Goal: Task Accomplishment & Management: Manage account settings

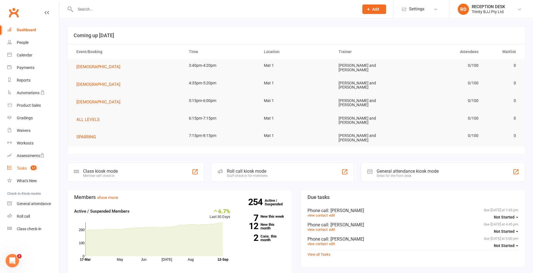
click at [20, 168] on div "Tasks" at bounding box center [22, 168] width 10 height 4
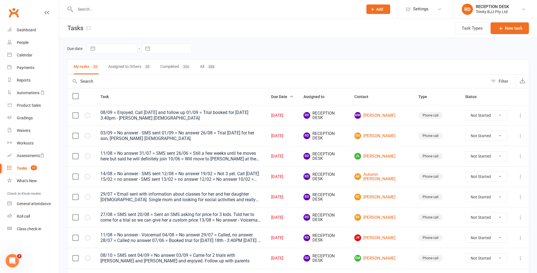
click at [171, 47] on input "text" at bounding box center [172, 49] width 39 height 10
select select "7"
select select "2025"
select select "8"
select select "2025"
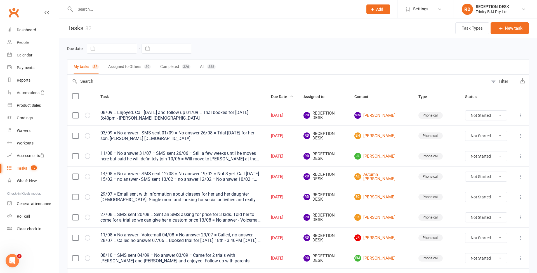
select select "9"
select select "2025"
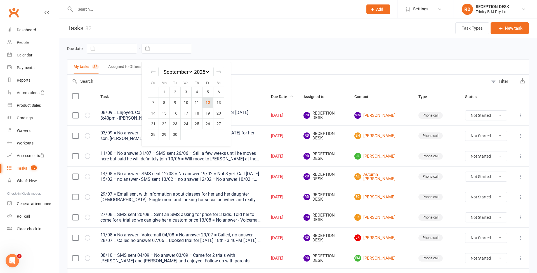
click at [210, 104] on td "12" at bounding box center [207, 102] width 11 height 11
type input "[DATE]"
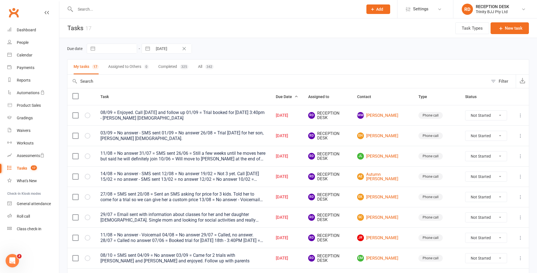
click at [131, 51] on input "text" at bounding box center [117, 49] width 39 height 10
select select "7"
select select "2025"
select select "8"
select select "2025"
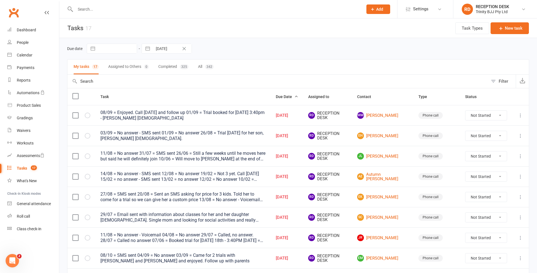
select select "9"
select select "2025"
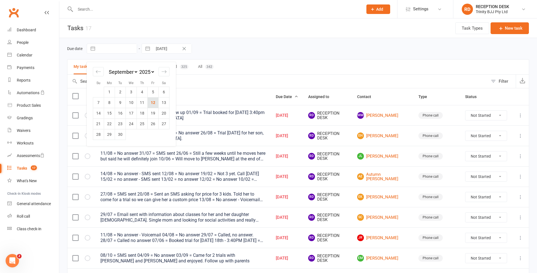
click at [154, 104] on td "12" at bounding box center [153, 102] width 11 height 11
type input "[DATE]"
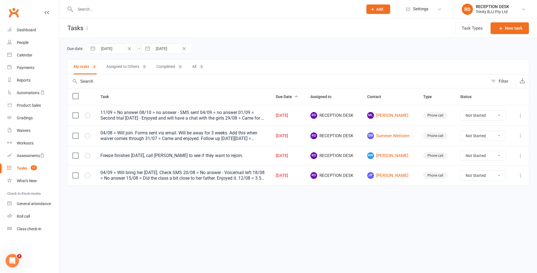
click at [129, 51] on button "Clear Date" at bounding box center [129, 48] width 10 height 7
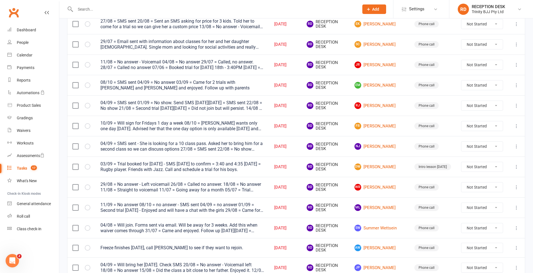
scroll to position [186, 0]
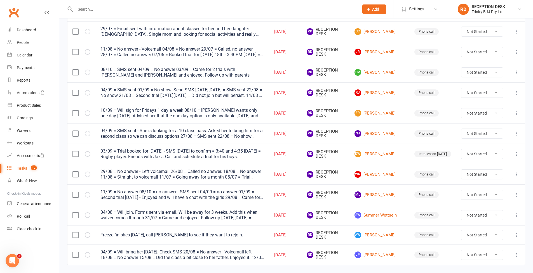
click at [176, 156] on div "03/09 = Trial booked for Friday - SMS today to confirm = 3:40 and 4:35 03/09 = …" at bounding box center [182, 153] width 164 height 11
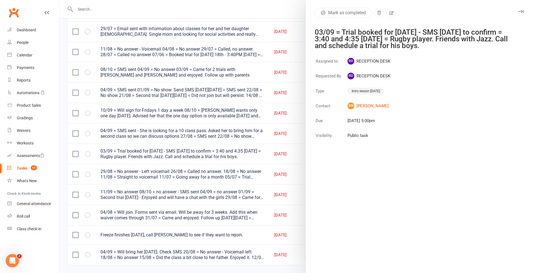
click at [207, 112] on div at bounding box center [295, 136] width 473 height 273
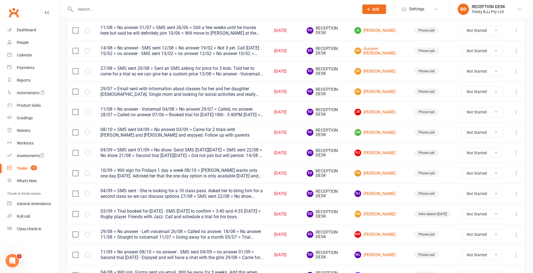
scroll to position [3, 0]
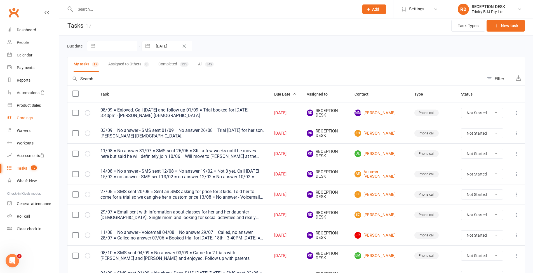
click at [19, 122] on link "Gradings" at bounding box center [33, 118] width 52 height 13
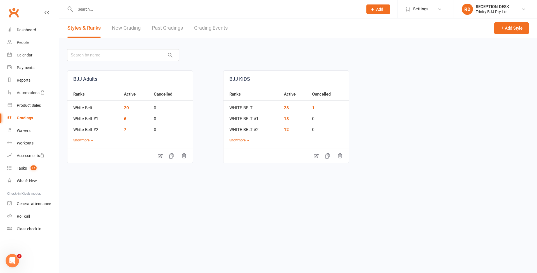
click at [129, 29] on link "New Grading" at bounding box center [126, 27] width 29 height 19
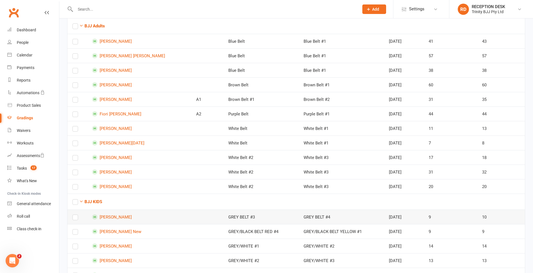
scroll to position [218, 0]
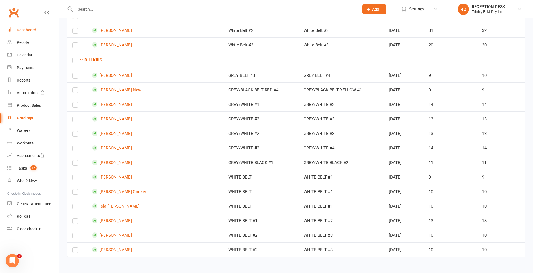
click at [30, 31] on div "Dashboard" at bounding box center [26, 30] width 19 height 4
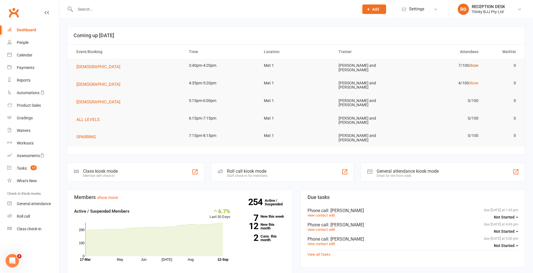
click at [474, 64] on link "show" at bounding box center [474, 65] width 10 height 4
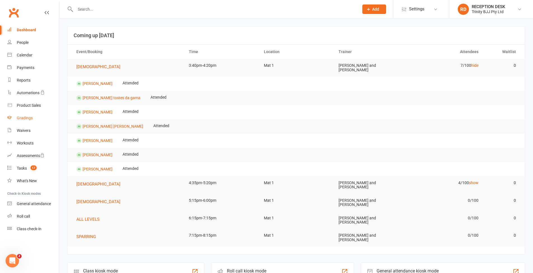
click at [21, 114] on link "Gradings" at bounding box center [33, 118] width 52 height 13
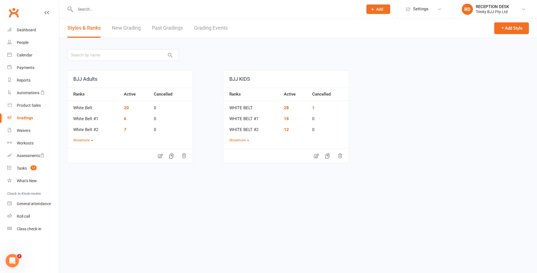
click at [118, 30] on link "New Grading" at bounding box center [126, 27] width 29 height 19
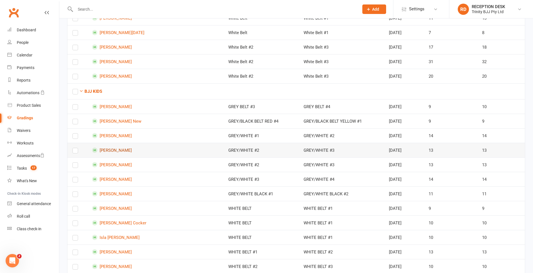
scroll to position [218, 0]
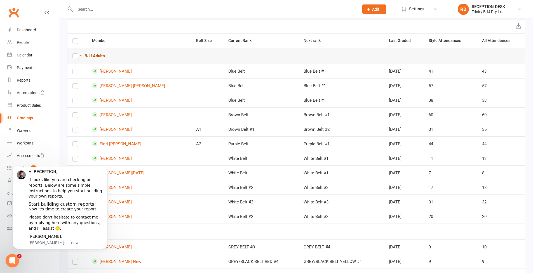
click at [99, 56] on strong "BJJ Adults" at bounding box center [94, 55] width 20 height 5
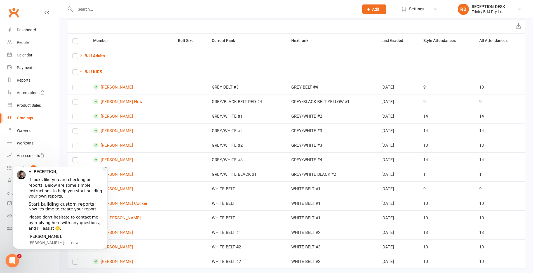
click at [105, 169] on icon "Dismiss notification" at bounding box center [106, 167] width 3 height 3
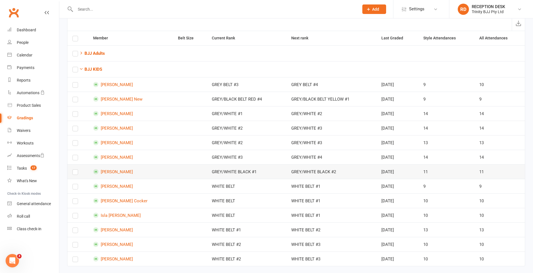
scroll to position [45, 0]
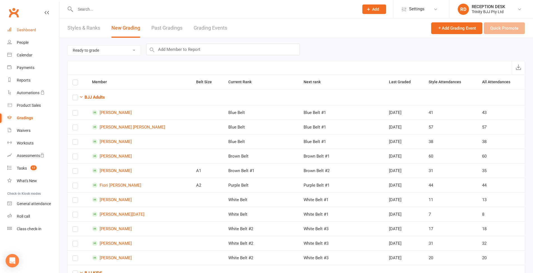
scroll to position [45, 0]
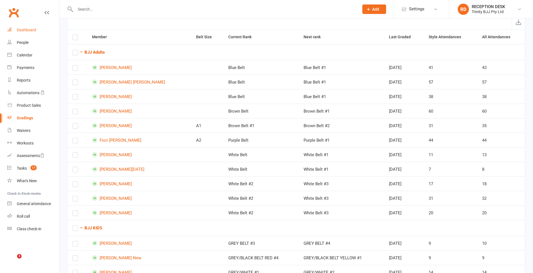
click at [27, 33] on link "Dashboard" at bounding box center [33, 30] width 52 height 13
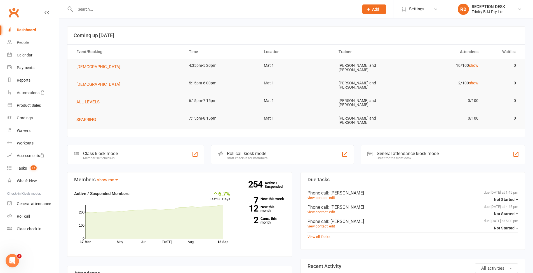
click at [140, 145] on div "Class kiosk mode Member self check-in" at bounding box center [135, 154] width 137 height 19
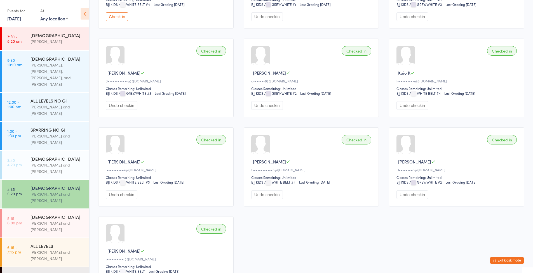
scroll to position [183, 0]
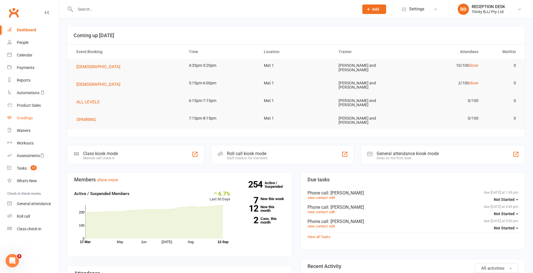
click at [23, 120] on div "Gradings" at bounding box center [25, 118] width 16 height 4
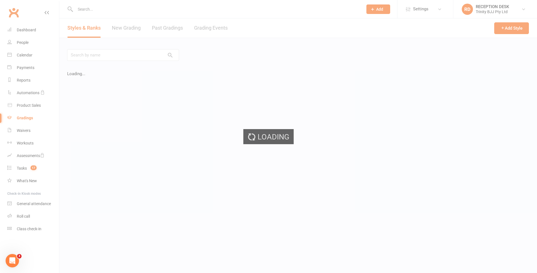
click at [122, 32] on ui-view "Prospect Member Non-attending contact Grading event Task Add Settings Membershi…" at bounding box center [268, 119] width 537 height 236
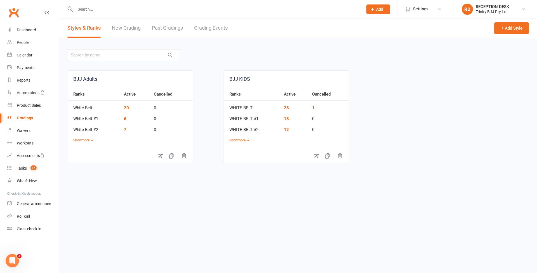
click at [122, 30] on link "New Grading" at bounding box center [126, 27] width 29 height 19
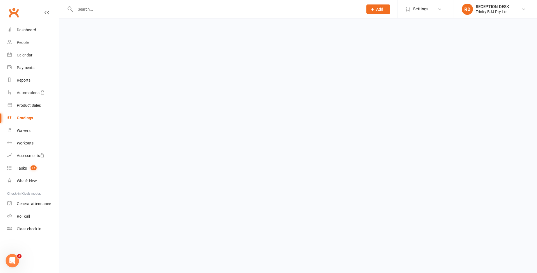
click at [28, 115] on link "Gradings" at bounding box center [33, 118] width 52 height 13
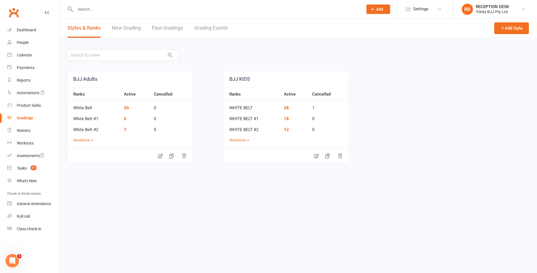
click at [128, 29] on link "New Grading" at bounding box center [126, 27] width 29 height 19
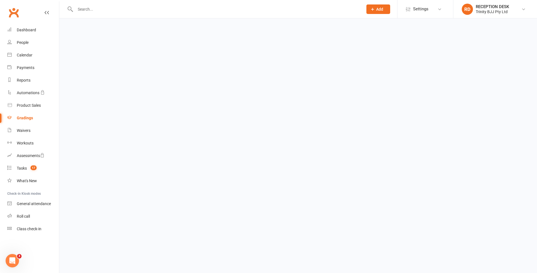
click at [126, 13] on input "text" at bounding box center [217, 9] width 286 height 8
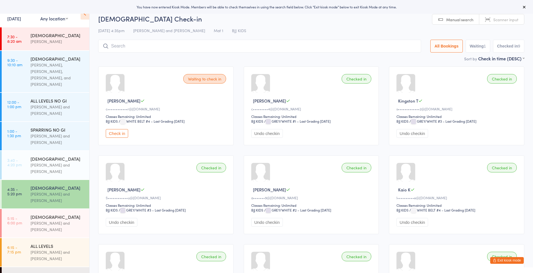
click at [85, 18] on icon at bounding box center [85, 14] width 9 height 12
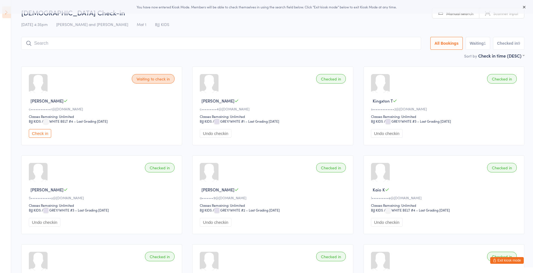
click at [8, 16] on icon at bounding box center [6, 12] width 9 height 12
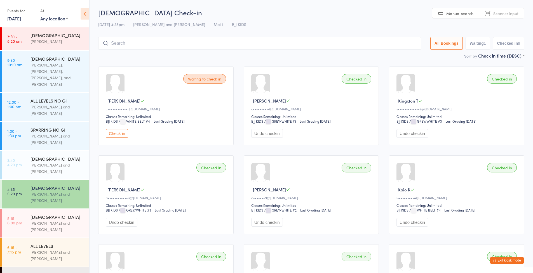
click at [514, 262] on button "Exit kiosk mode" at bounding box center [507, 260] width 34 height 7
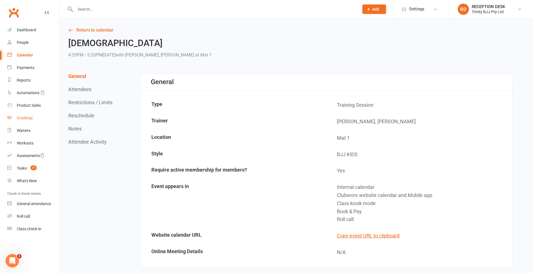
click at [28, 121] on link "Gradings" at bounding box center [33, 118] width 52 height 13
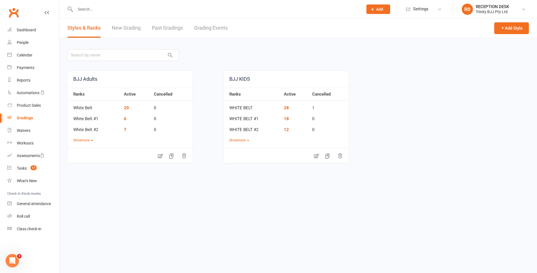
click at [124, 25] on link "New Grading" at bounding box center [126, 27] width 29 height 19
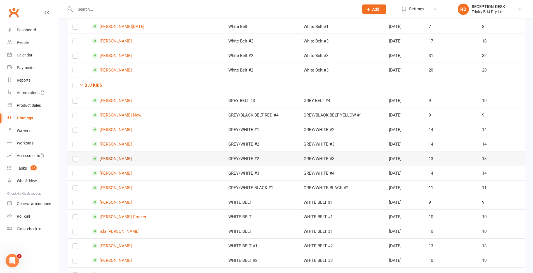
scroll to position [218, 0]
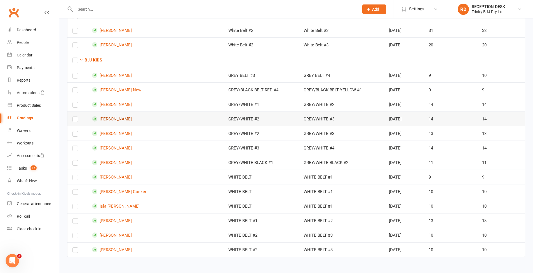
click at [120, 116] on link "[PERSON_NAME]" at bounding box center [139, 118] width 94 height 5
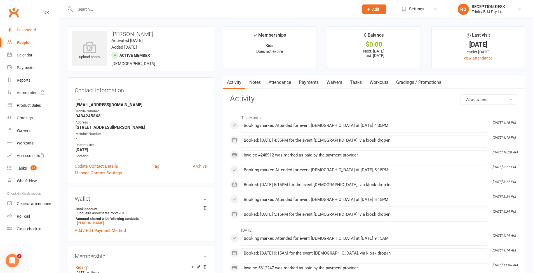
click at [24, 29] on div "Dashboard" at bounding box center [26, 30] width 19 height 4
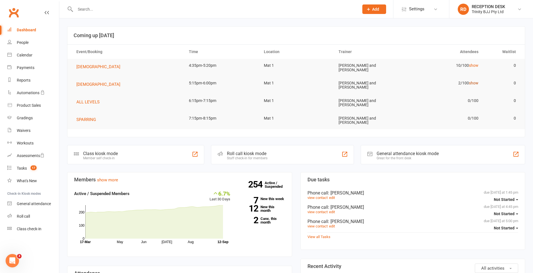
click at [474, 81] on link "show" at bounding box center [474, 83] width 10 height 4
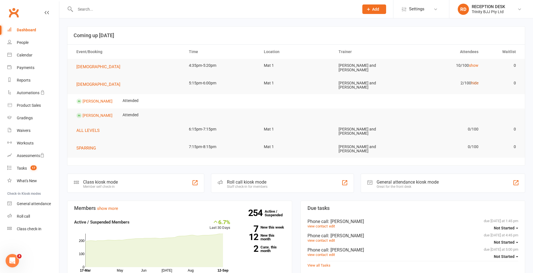
click at [471, 81] on link "hide" at bounding box center [474, 83] width 7 height 4
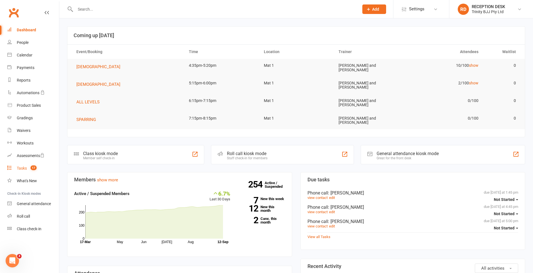
click at [25, 170] on div "Tasks" at bounding box center [22, 168] width 10 height 4
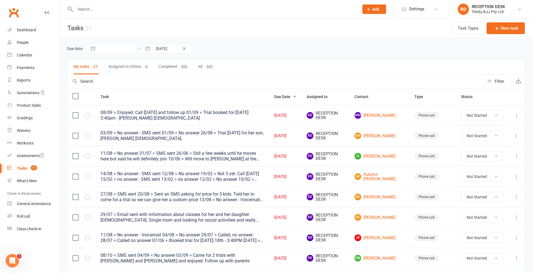
click at [183, 113] on div "08/09 = Enjoyed. Call today and follow up 01/09 = Trial booked for Monday 3:40p…" at bounding box center [182, 115] width 164 height 11
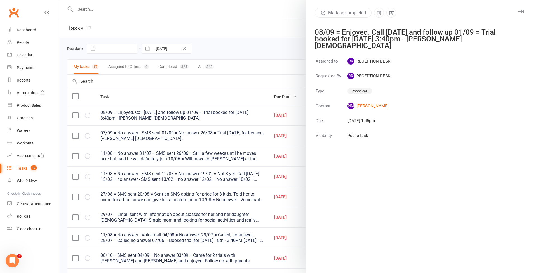
click at [280, 48] on div at bounding box center [295, 136] width 473 height 273
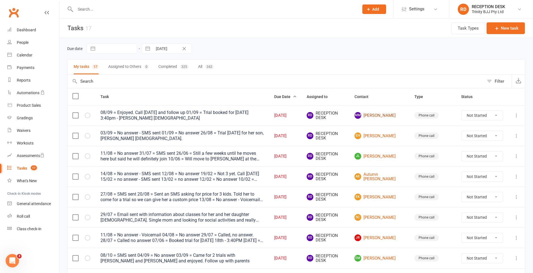
click at [382, 114] on link "MM Melanie Murace" at bounding box center [379, 115] width 50 height 7
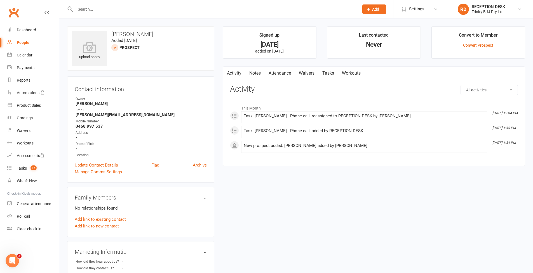
click at [328, 72] on link "Tasks" at bounding box center [328, 73] width 20 height 13
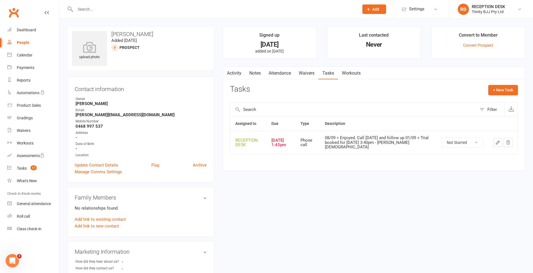
click at [497, 142] on icon "button" at bounding box center [497, 142] width 5 height 5
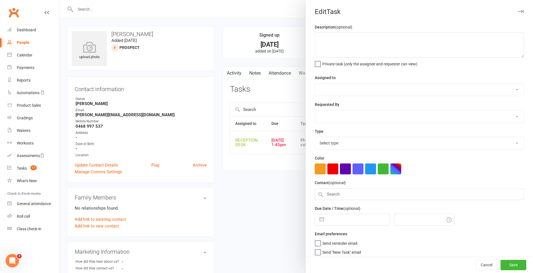
type textarea "08/09 = Enjoyed. Call today and follow up 01/09 = Trial booked for Monday 3:40p…"
select select "53742"
type input "09 Sep 2025"
type input "1:45pm"
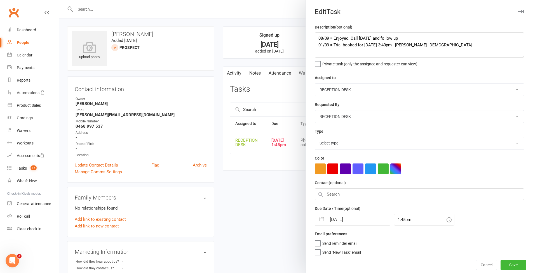
select select "28721"
click at [275, 94] on div at bounding box center [295, 136] width 473 height 273
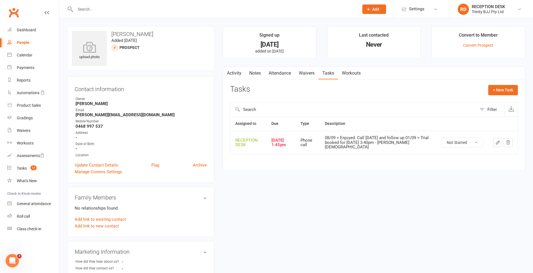
click at [500, 140] on button "button" at bounding box center [497, 142] width 9 height 9
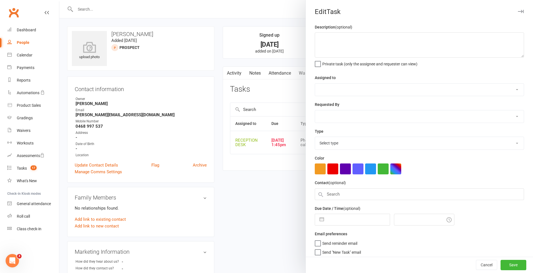
type textarea "08/09 = Enjoyed. Call today and follow up 01/09 = Trial booked for Monday 3:40p…"
select select "53742"
type input "09 Sep 2025"
type input "1:45pm"
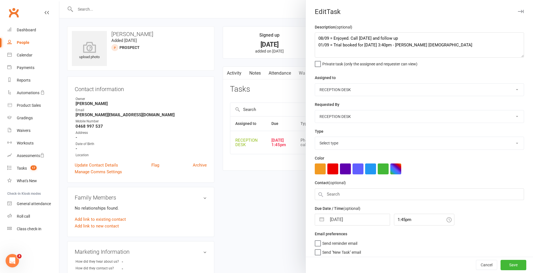
select select "28721"
click at [317, 38] on textarea "08/09 = Enjoyed. Call today and follow up 01/09 = Trial booked for Monday 3:40p…" at bounding box center [419, 44] width 209 height 25
click at [328, 38] on textarea "08/09 = Enjoyed. Call today and follow up 01/09 = Trial booked for Monday 3:40p…" at bounding box center [419, 44] width 209 height 25
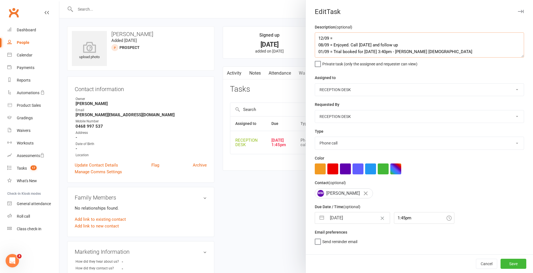
click at [352, 39] on textarea "12/09 = 08/09 = Enjoyed. Call today and follow up 01/09 = Trial booked for Mond…" at bounding box center [419, 44] width 209 height 25
type textarea "12/09 = Trying other schools. Call in a week 08/09 = Enjoyed. Call today and fo…"
click at [320, 219] on button "button" at bounding box center [322, 218] width 10 height 11
select select "7"
select select "2025"
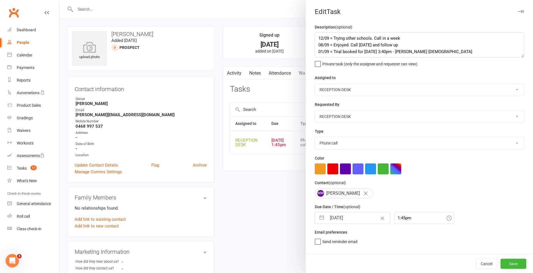
select select "8"
select select "2025"
select select "9"
select select "2025"
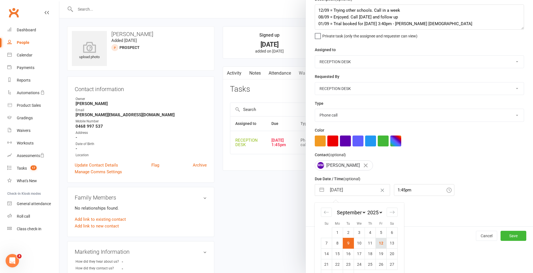
scroll to position [36, 0]
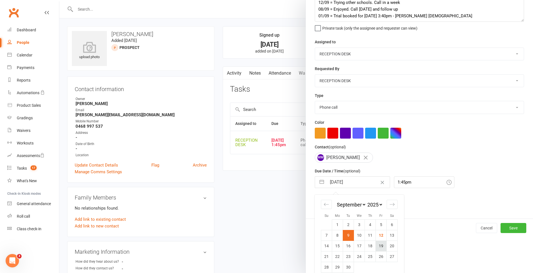
click at [381, 247] on td "19" at bounding box center [381, 246] width 11 height 11
type input "19 Sep 2025"
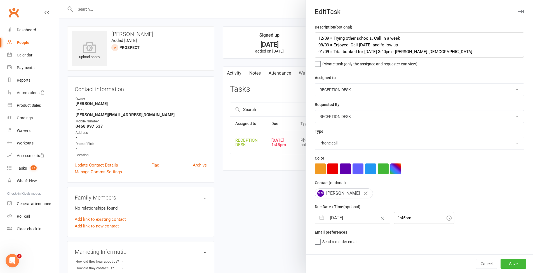
scroll to position [0, 0]
click at [503, 266] on button "Save" at bounding box center [513, 264] width 26 height 10
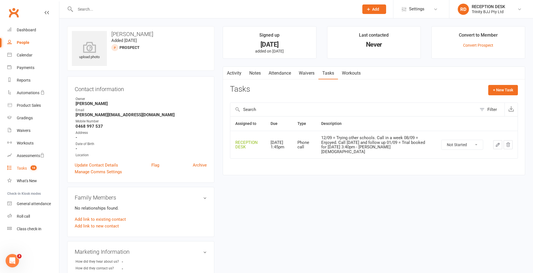
click at [23, 168] on div "Tasks" at bounding box center [22, 168] width 10 height 4
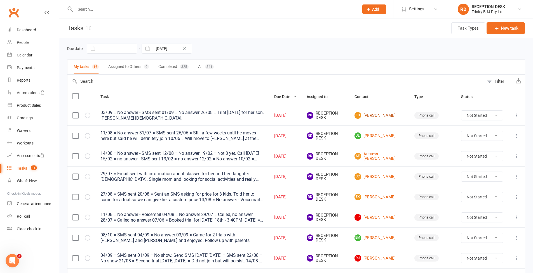
click at [383, 117] on link "EH Eliza Halsey" at bounding box center [379, 115] width 50 height 7
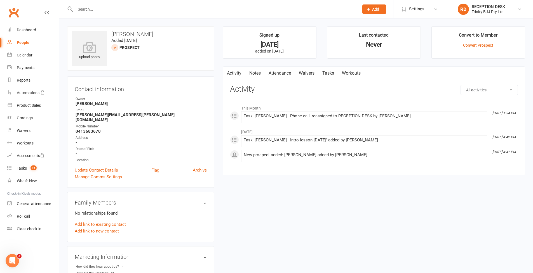
click at [335, 73] on link "Tasks" at bounding box center [328, 73] width 20 height 13
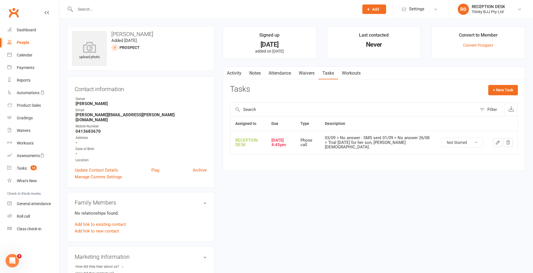
click at [495, 140] on icon "button" at bounding box center [497, 142] width 5 height 5
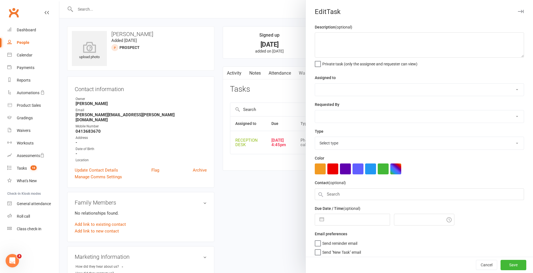
type textarea "03/09 = No answer - SMS sent 01/09 = No answer 26/08 = Trial Saturday for her s…"
select select "53742"
type input "09 Sep 2025"
type input "4:45pm"
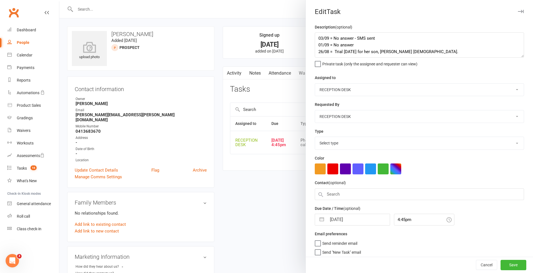
select select "28721"
click at [316, 36] on textarea "03/09 = No answer - SMS sent 01/09 = No answer 26/08 = Trial Saturday for her s…" at bounding box center [419, 44] width 209 height 25
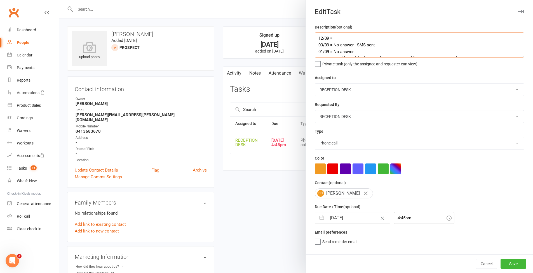
click at [343, 39] on textarea "12/09 = 03/09 = No answer - SMS sent 01/09 = No answer 26/08 = Trial Saturday f…" at bounding box center [419, 44] width 209 height 25
click at [515, 58] on textarea "12/09 = No answer - Voicemail left 03/09 = No answer - SMS sent 01/09 = No answ…" at bounding box center [419, 44] width 209 height 25
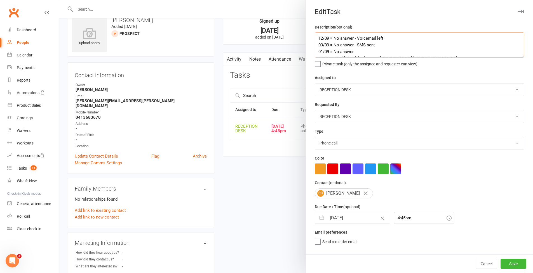
type textarea "12/09 = No answer - Voicemail left 03/09 = No answer - SMS sent 01/09 = No answ…"
click at [320, 224] on button "button" at bounding box center [322, 218] width 10 height 11
select select "7"
select select "2025"
select select "8"
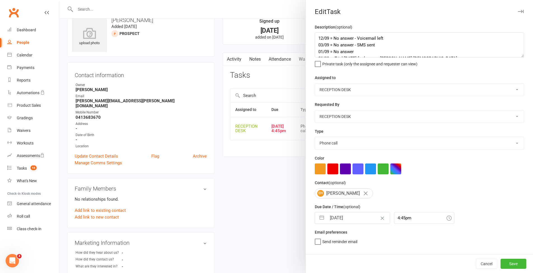
select select "2025"
select select "9"
select select "2025"
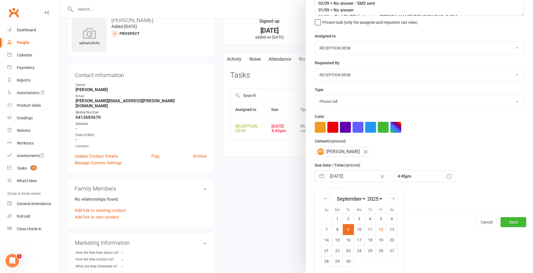
scroll to position [15, 0]
click at [346, 244] on td "16" at bounding box center [348, 240] width 11 height 11
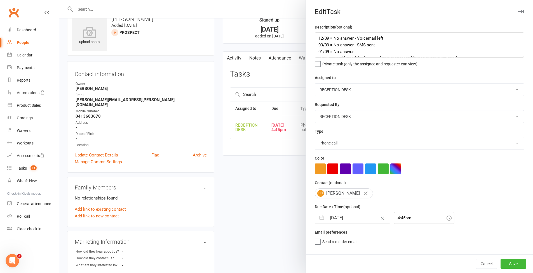
type input "16 Sep 2025"
click at [505, 268] on button "Save" at bounding box center [513, 264] width 26 height 10
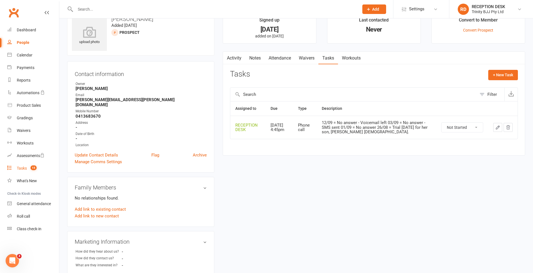
click at [23, 169] on div "Tasks" at bounding box center [22, 168] width 10 height 4
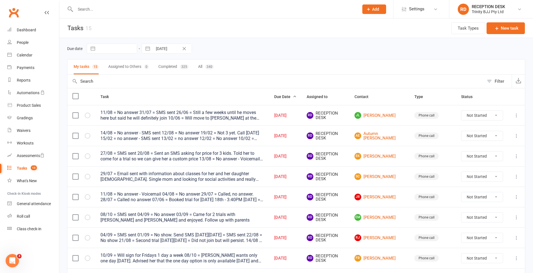
scroll to position [1, 0]
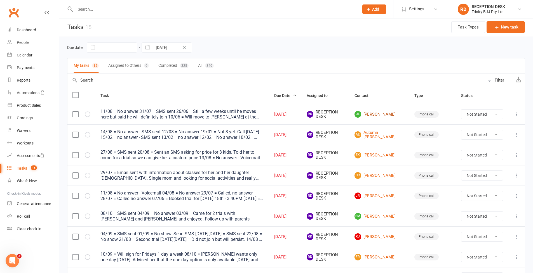
click at [390, 115] on link "JL Jack Latham" at bounding box center [379, 114] width 50 height 7
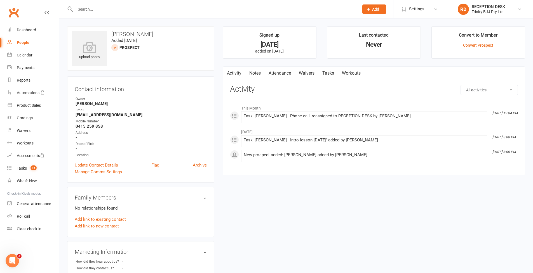
click at [333, 75] on link "Tasks" at bounding box center [328, 73] width 20 height 13
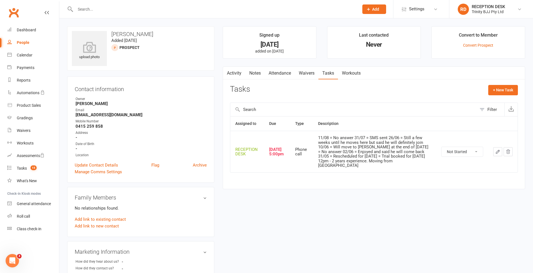
click at [497, 149] on icon "button" at bounding box center [497, 151] width 5 height 5
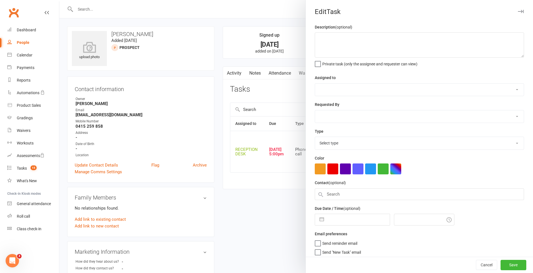
type textarea "11/08 = No answer 31/07 = SMS sent 26/06 = Still a few weeks until he moves her…"
select select "53742"
select select "49772"
type input "09 Sep 2025"
type input "5:00pm"
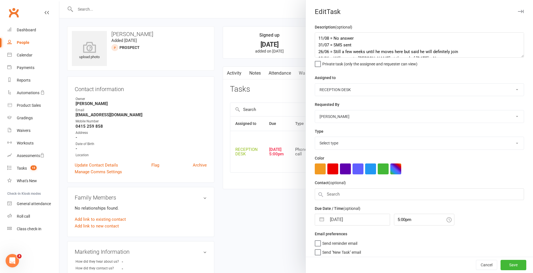
select select "28721"
click at [519, 58] on textarea "11/08 = No answer 31/07 = SMS sent 26/06 = Still a few weeks until he moves her…" at bounding box center [419, 44] width 209 height 25
click at [317, 37] on textarea "11/08 = No answer 31/07 = SMS sent 26/06 = Still a few weeks until he moves her…" at bounding box center [419, 44] width 209 height 25
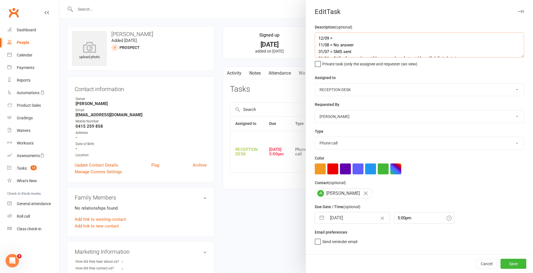
click at [325, 37] on textarea "12/09 = 11/08 = No answer 31/07 = SMS sent 26/06 = Still a few weeks until he m…" at bounding box center [419, 44] width 209 height 25
click at [344, 42] on textarea "12/09 = 11/08 = No answer 31/07 = SMS sent 26/06 = Still a few weeks until he m…" at bounding box center [419, 44] width 209 height 25
click at [345, 39] on textarea "12/09 = 11/08 = No answer 31/07 = SMS sent 26/06 = Still a few weeks until he m…" at bounding box center [419, 44] width 209 height 25
type textarea "12/09 = No answer 11/08 = No answer 31/07 = SMS sent 26/06 = Still a few weeks …"
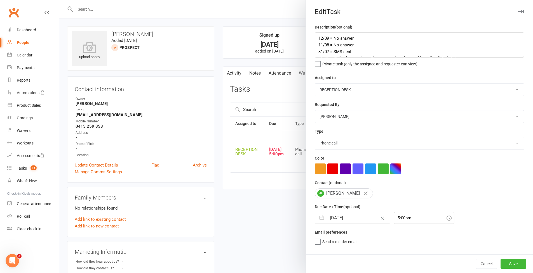
click at [327, 224] on input "09 Sep 2025" at bounding box center [358, 218] width 63 height 11
select select "7"
select select "2025"
select select "8"
select select "2025"
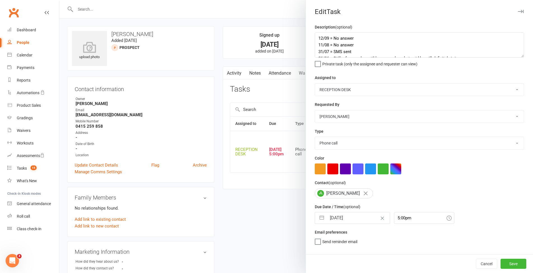
select select "9"
select select "2025"
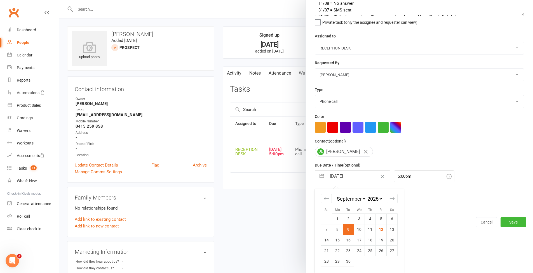
scroll to position [35, 0]
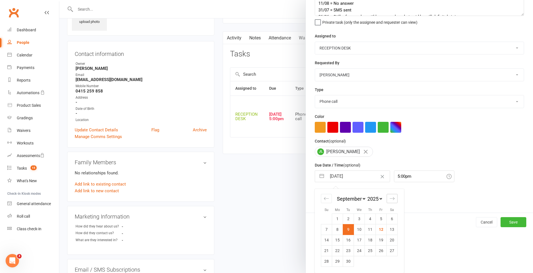
click at [390, 199] on icon "Move forward to switch to the next month." at bounding box center [392, 198] width 5 height 3
select select "10"
select select "2025"
click at [345, 230] on td "7" at bounding box center [348, 229] width 11 height 11
type input "07 Oct 2025"
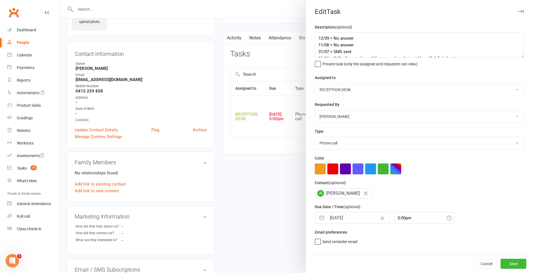
scroll to position [35, 0]
click at [504, 269] on button "Save" at bounding box center [513, 264] width 26 height 10
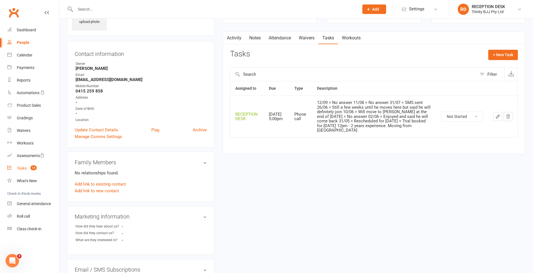
click at [23, 169] on div "Tasks" at bounding box center [22, 168] width 10 height 4
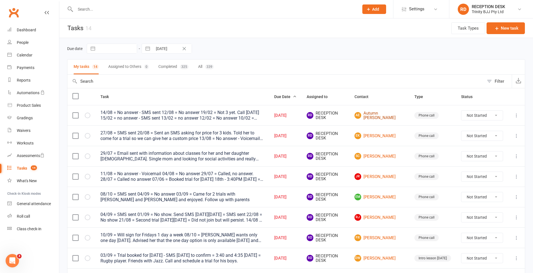
click at [383, 117] on link "AE Autumn Emily" at bounding box center [379, 115] width 50 height 9
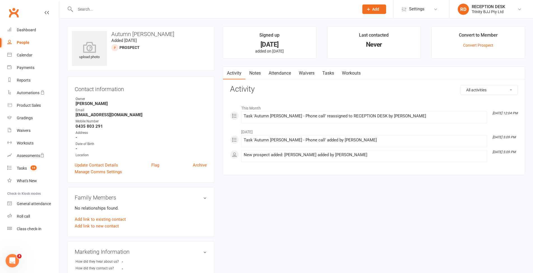
click at [330, 74] on link "Tasks" at bounding box center [328, 73] width 20 height 13
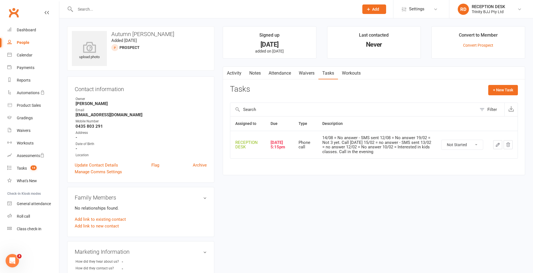
click at [498, 144] on icon "button" at bounding box center [497, 144] width 3 height 3
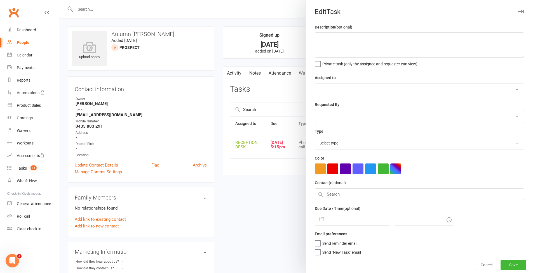
type textarea "14/08 = No answer - SMS sent 12/08 = No answer 19/02 = Not 3 yet. Call in 6 mon…"
select select "53742"
select select "49772"
type input "09 Sep 2025"
type input "5:15pm"
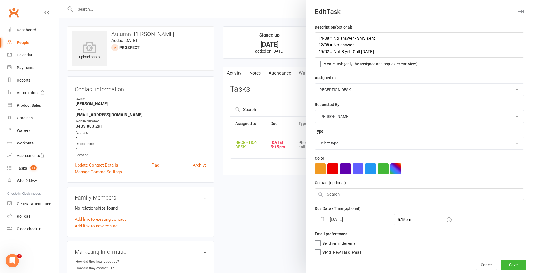
select select "28721"
click at [520, 58] on textarea "14/08 = No answer - SMS sent 12/08 = No answer 19/02 = Not 3 yet. Call in 6 mon…" at bounding box center [419, 44] width 209 height 25
click at [434, 58] on textarea "14/08 = No answer - SMS sent 12/08 = No answer 19/02 = Not 3 yet. Call in 6 mon…" at bounding box center [419, 44] width 209 height 25
click at [316, 37] on textarea "14/08 = No answer - SMS sent 12/08 = No answer 19/02 = Not 3 yet. Call in 6 mon…" at bounding box center [419, 44] width 209 height 25
click at [324, 36] on textarea "14/08 = No answer - SMS sent 12/08 = No answer 19/02 = Not 3 yet. Call in 6 mon…" at bounding box center [419, 44] width 209 height 25
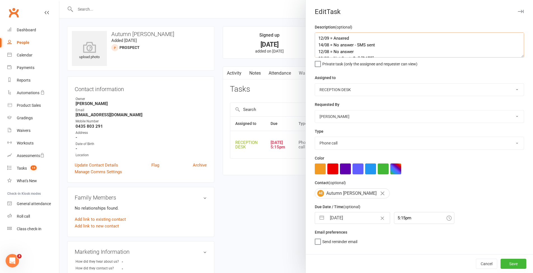
click at [336, 36] on textarea "12/09 = Ansered 14/08 = No answer - SMS sent 12/08 = No answer 19/02 = Not 3 ye…" at bounding box center [419, 44] width 209 height 25
click at [351, 37] on textarea "12/09 = Answered 14/08 = No answer - SMS sent 12/08 = No answer 19/02 = Not 3 y…" at bounding box center [419, 44] width 209 height 25
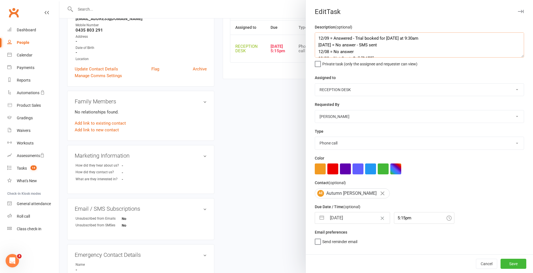
type textarea "12/09 = Answered - Trial booked for Friday at 9:30am 14/08 = No answer - SMS se…"
click at [318, 224] on button "button" at bounding box center [322, 218] width 10 height 11
select select "7"
select select "2025"
select select "8"
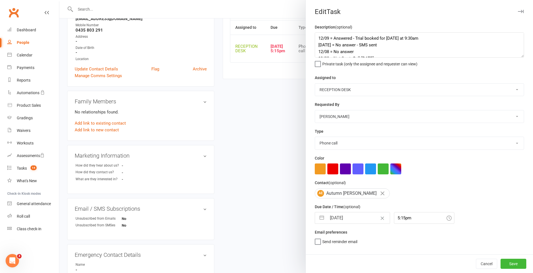
select select "2025"
select select "9"
select select "2025"
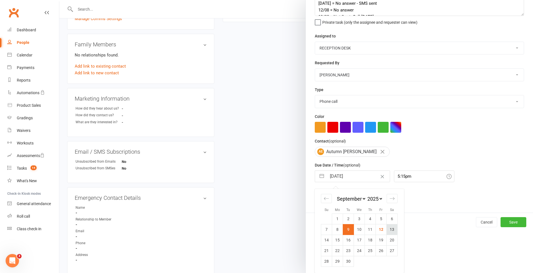
scroll to position [199, 0]
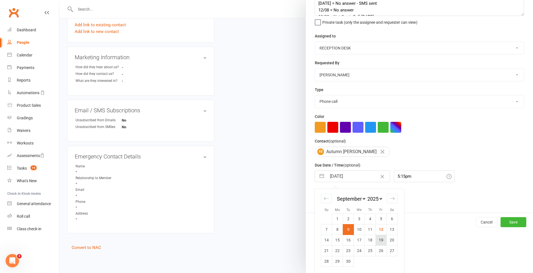
click at [379, 241] on td "19" at bounding box center [381, 240] width 11 height 11
type input "19 Sep 2025"
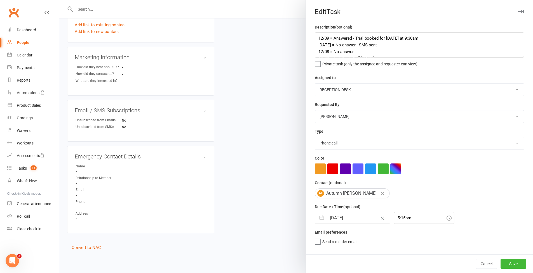
click at [321, 224] on button "button" at bounding box center [322, 218] width 10 height 11
select select "7"
select select "2025"
select select "8"
select select "2025"
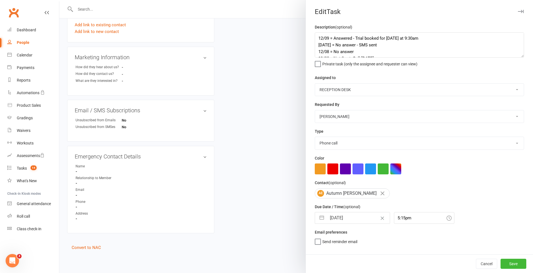
select select "9"
select select "2025"
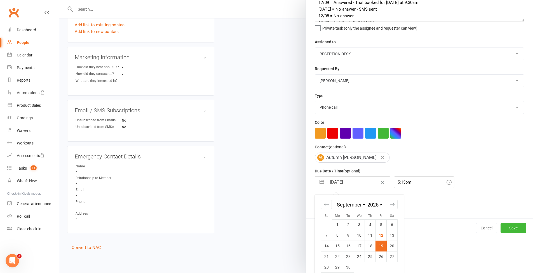
scroll to position [83, 0]
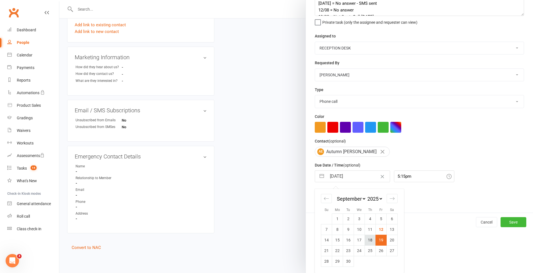
click at [371, 243] on td "18" at bounding box center [370, 240] width 11 height 11
type input "18 Sep 2025"
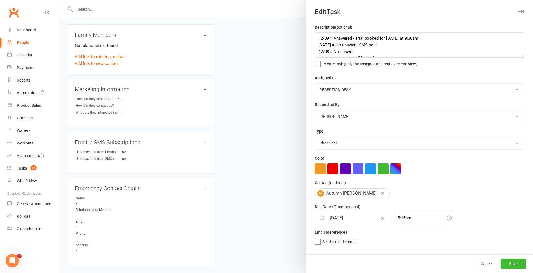
scroll to position [199, 0]
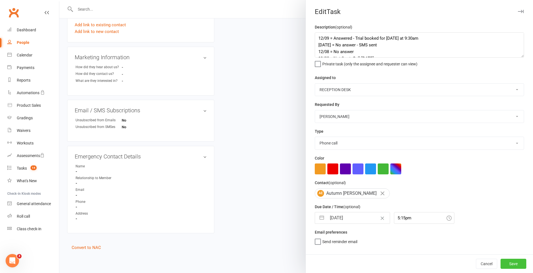
click at [512, 265] on button "Save" at bounding box center [513, 264] width 26 height 10
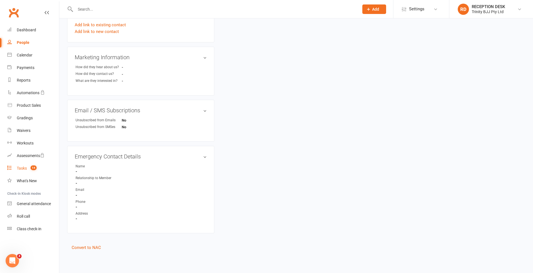
click at [25, 169] on div "Tasks" at bounding box center [22, 168] width 10 height 4
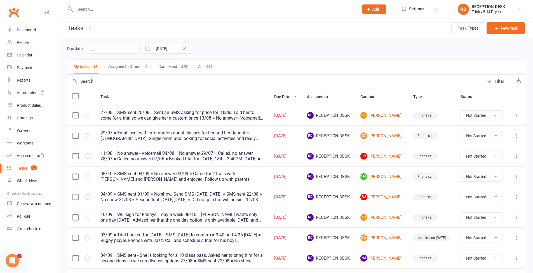
click at [389, 118] on link "EK Eleanor Keil" at bounding box center [381, 115] width 43 height 7
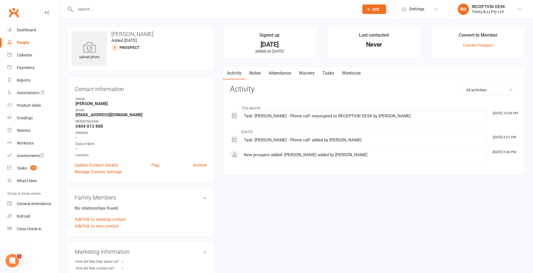
click at [324, 71] on link "Tasks" at bounding box center [328, 73] width 20 height 13
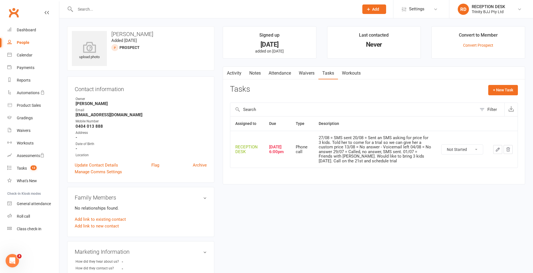
click at [496, 148] on icon "button" at bounding box center [497, 149] width 5 height 5
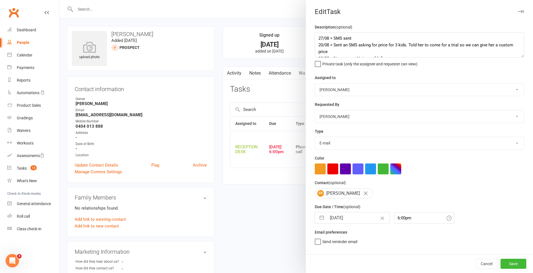
type textarea "27/08 = SMS sent 20/08 = Sent an SMS asking for price for 3 kids. Told her to c…"
select select "53742"
select select "49772"
select select "28721"
type input "09 Sep 2025"
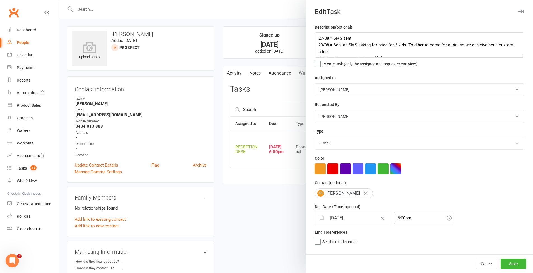
type input "6:00pm"
click at [523, 58] on textarea "27/08 = SMS sent 20/08 = Sent an SMS asking for price for 3 kids. Told her to c…" at bounding box center [419, 44] width 209 height 25
click at [289, 89] on div at bounding box center [295, 136] width 473 height 273
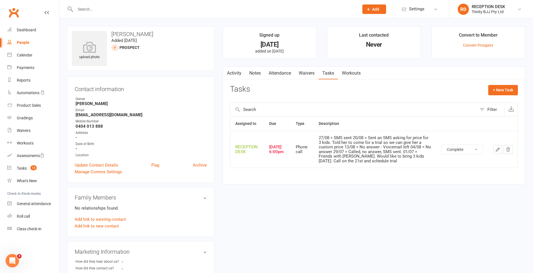
select select "unstarted"
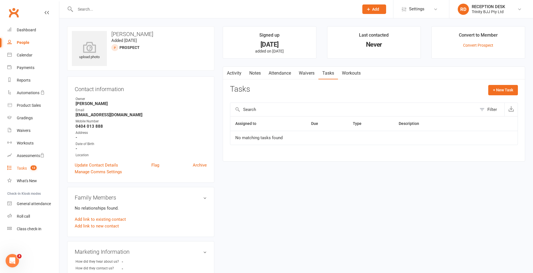
click at [22, 170] on div "Tasks" at bounding box center [22, 168] width 10 height 4
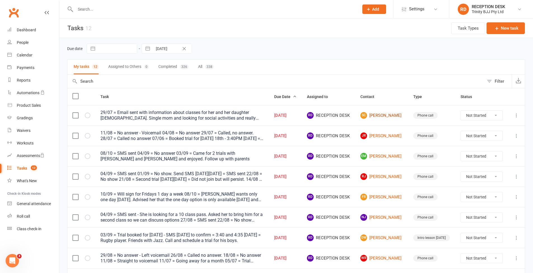
click at [392, 117] on link "SC Samara Costa" at bounding box center [381, 115] width 43 height 7
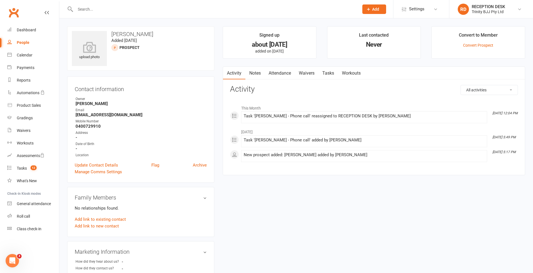
click at [331, 74] on link "Tasks" at bounding box center [328, 73] width 20 height 13
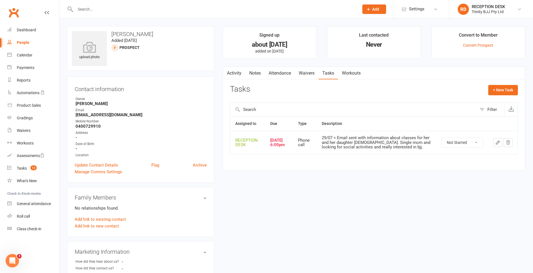
click at [499, 142] on icon "button" at bounding box center [497, 142] width 5 height 5
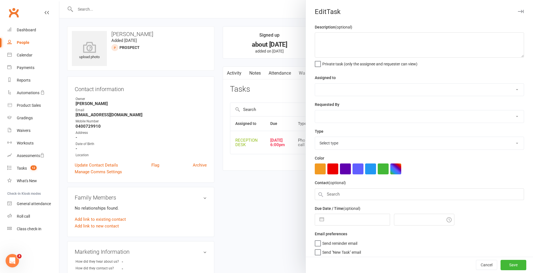
type textarea "29/07 = Email sent with information about classes for her and her daughter 3yo.…"
select select "53742"
select select "49772"
type input "09 Sep 2025"
type input "6:00pm"
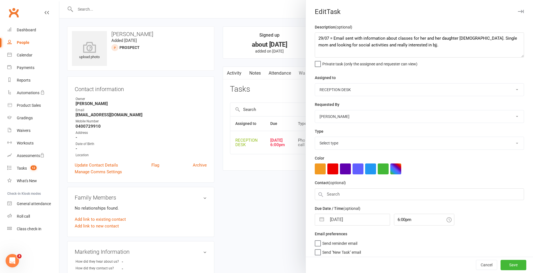
select select "28721"
click at [183, 47] on div at bounding box center [295, 136] width 473 height 273
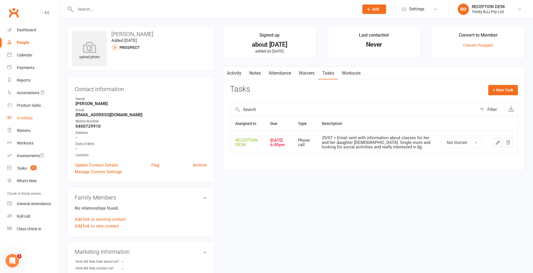
click at [27, 121] on link "Gradings" at bounding box center [33, 118] width 52 height 13
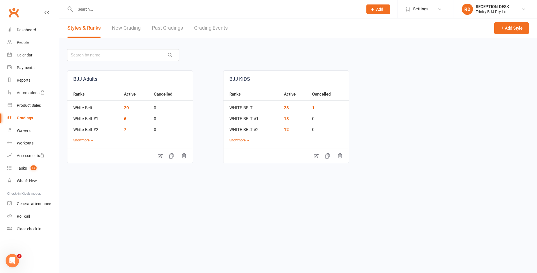
click at [127, 29] on link "New Grading" at bounding box center [126, 27] width 29 height 19
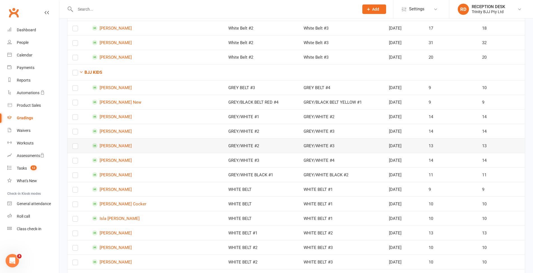
scroll to position [218, 0]
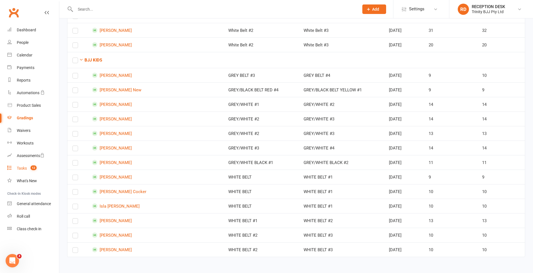
click at [22, 167] on div "Tasks" at bounding box center [22, 168] width 10 height 4
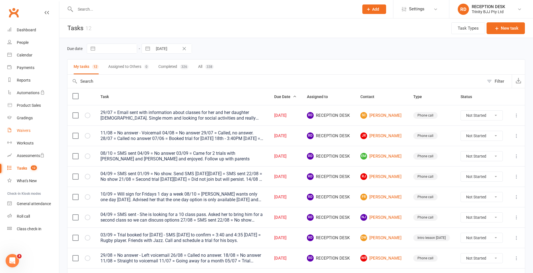
click at [24, 134] on link "Waivers" at bounding box center [33, 130] width 52 height 13
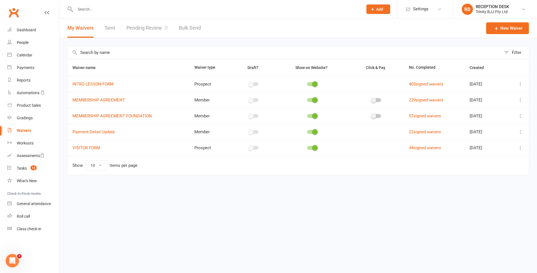
click at [152, 29] on link "Pending Review 0" at bounding box center [146, 27] width 41 height 19
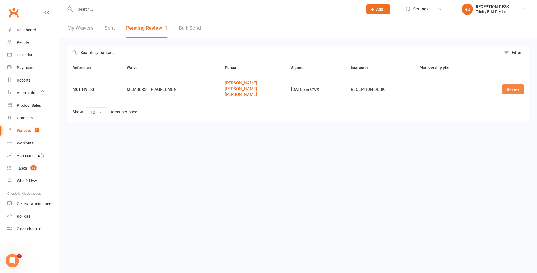
click at [520, 88] on link "Review" at bounding box center [513, 89] width 22 height 10
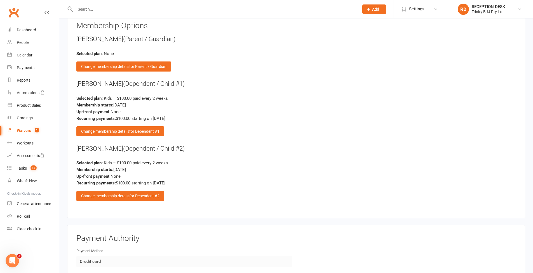
scroll to position [781, 0]
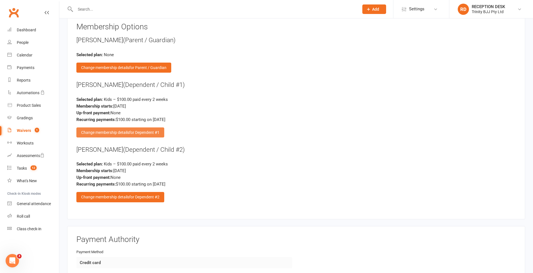
click at [142, 130] on span "for Dependent #1" at bounding box center [144, 132] width 30 height 4
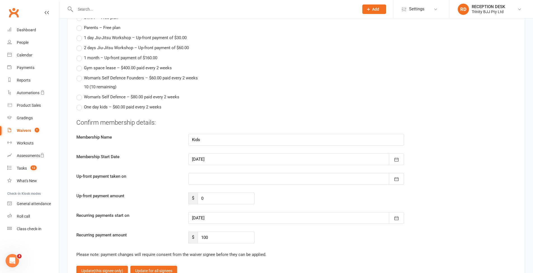
scroll to position [946, 0]
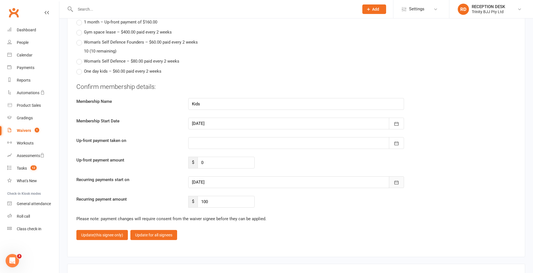
click at [397, 181] on icon "button" at bounding box center [396, 183] width 4 height 4
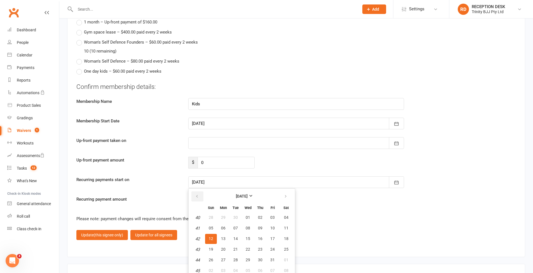
click at [196, 194] on icon "button" at bounding box center [197, 196] width 4 height 4
click at [274, 245] on button "26" at bounding box center [272, 250] width 12 height 10
type input "26 Sep 2025"
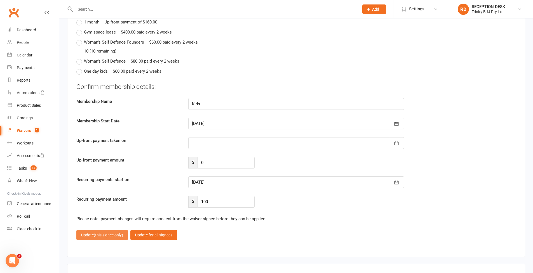
click at [107, 233] on span "(this signee only)" at bounding box center [108, 235] width 29 height 4
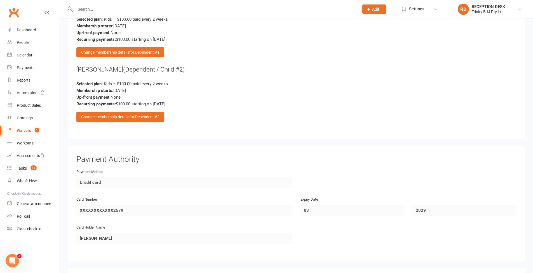
scroll to position [808, 0]
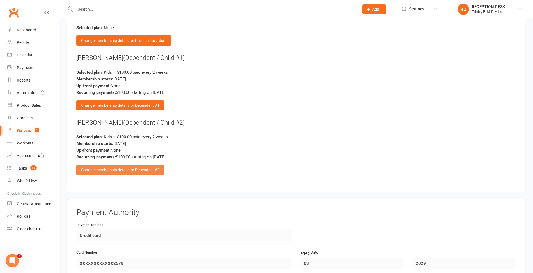
click at [146, 168] on span "for Dependent #2" at bounding box center [144, 170] width 30 height 4
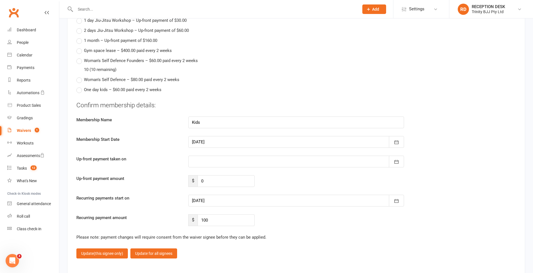
scroll to position [979, 0]
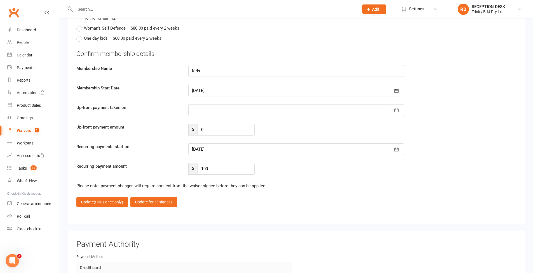
click at [285, 146] on div at bounding box center [296, 149] width 216 height 12
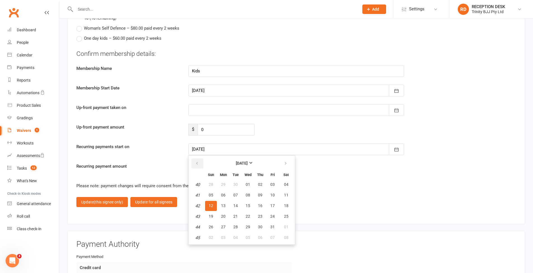
click at [196, 161] on icon "button" at bounding box center [197, 163] width 4 height 4
click at [275, 212] on button "26" at bounding box center [272, 217] width 12 height 10
type input "26 Sep 2025"
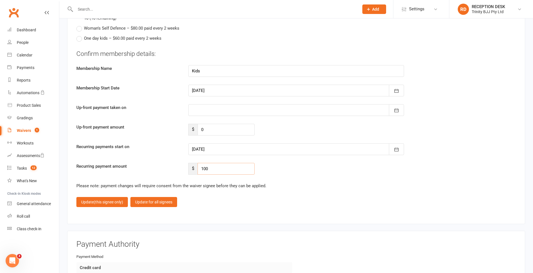
drag, startPoint x: 214, startPoint y: 162, endPoint x: 186, endPoint y: 162, distance: 27.7
click at [186, 163] on div "$ 100" at bounding box center [221, 169] width 75 height 12
type input "90"
click at [280, 177] on fieldset "Confirm membership details: Membership Name Kids Membership Start Date 12 Sep 2…" at bounding box center [295, 128] width 439 height 158
click at [111, 200] on button "Update (this signee only)" at bounding box center [101, 202] width 51 height 10
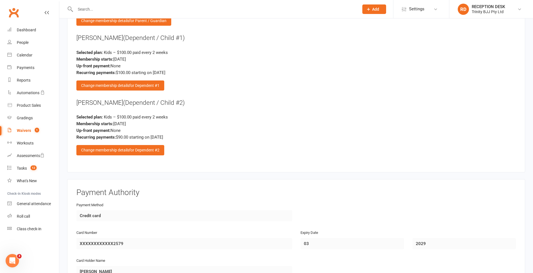
scroll to position [960, 0]
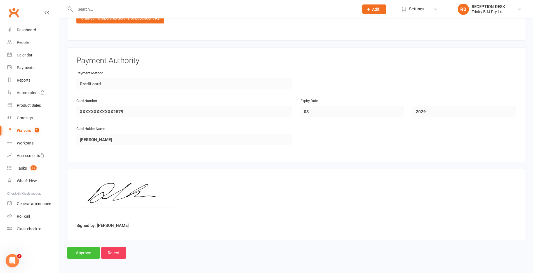
click at [84, 250] on input "Approve" at bounding box center [83, 253] width 33 height 12
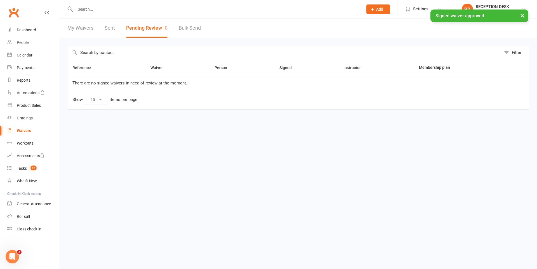
click at [25, 44] on div "People" at bounding box center [23, 42] width 12 height 4
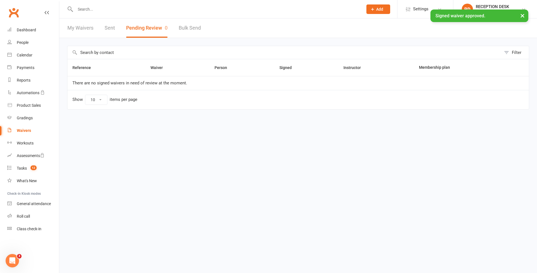
click at [0, 0] on div "Loading" at bounding box center [0, 0] width 0 height 0
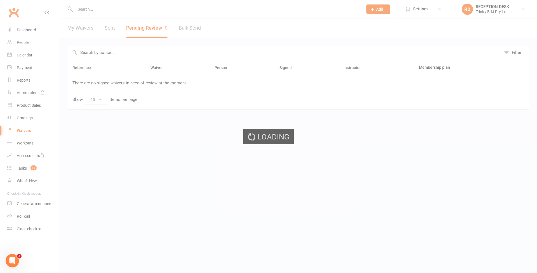
select select "100"
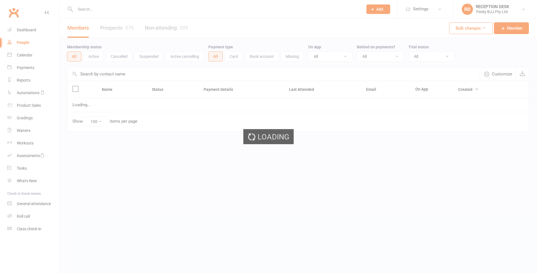
select select "100"
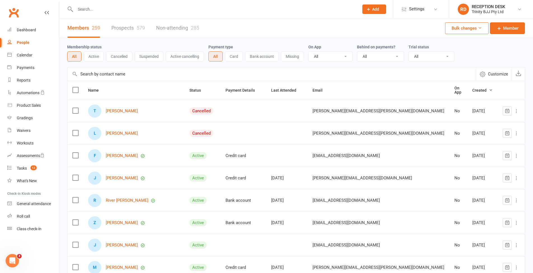
click at [130, 77] on input "text" at bounding box center [271, 73] width 408 height 13
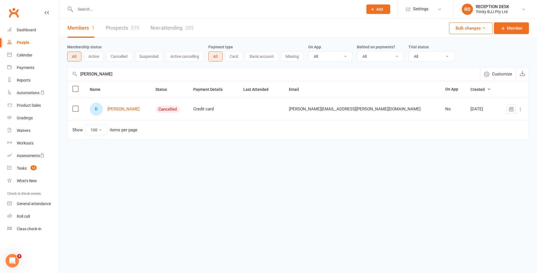
type input "[PERSON_NAME]"
drag, startPoint x: 130, startPoint y: 77, endPoint x: 133, endPoint y: 111, distance: 34.0
click at [133, 111] on link "[PERSON_NAME]" at bounding box center [123, 109] width 32 height 5
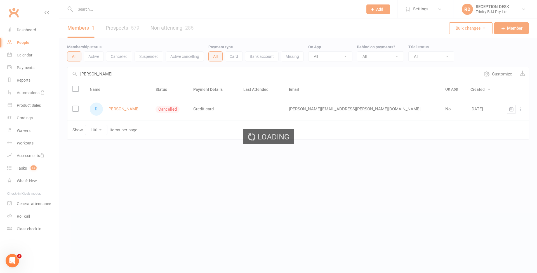
click at [132, 110] on div "Loading" at bounding box center [268, 136] width 537 height 273
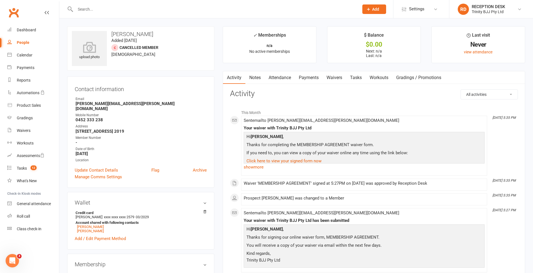
scroll to position [176, 0]
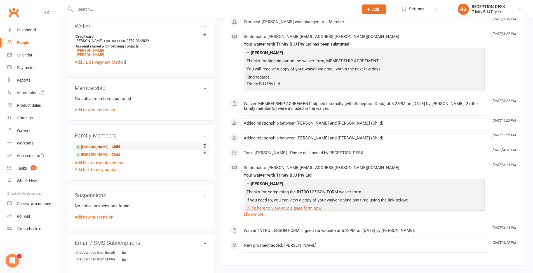
click at [91, 144] on link "[PERSON_NAME] - Child" at bounding box center [98, 147] width 44 height 6
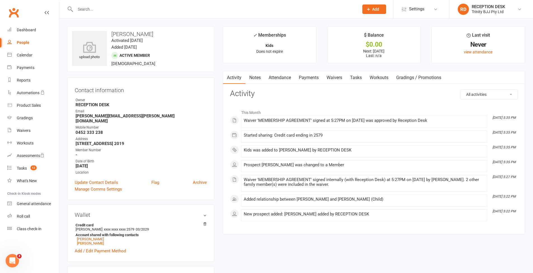
click at [18, 43] on div "People" at bounding box center [23, 42] width 13 height 4
select select "100"
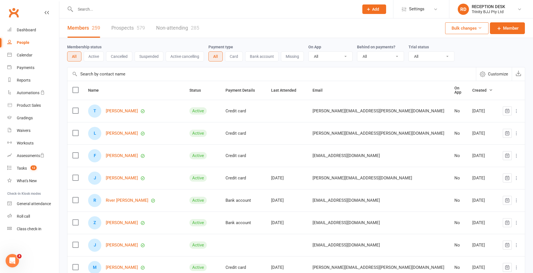
click at [122, 76] on input "text" at bounding box center [271, 73] width 408 height 13
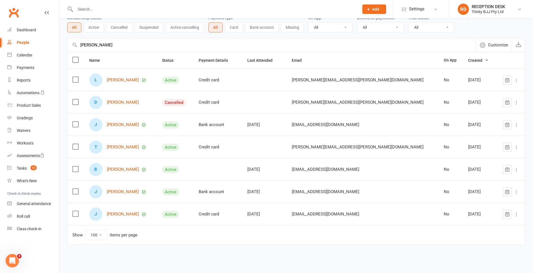
scroll to position [16, 0]
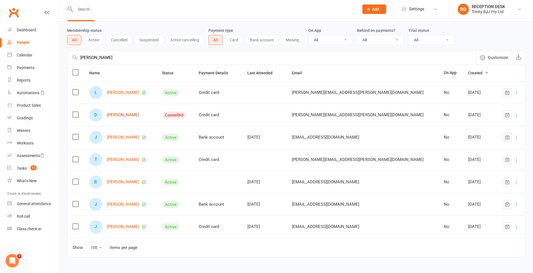
type input "[PERSON_NAME]"
click at [129, 115] on link "[PERSON_NAME]" at bounding box center [123, 115] width 32 height 5
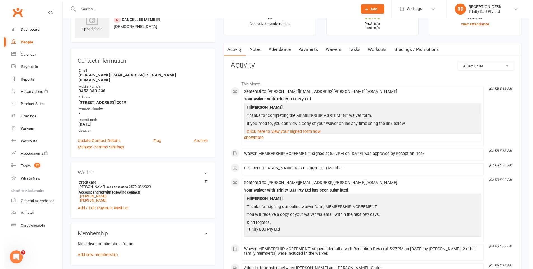
scroll to position [267, 0]
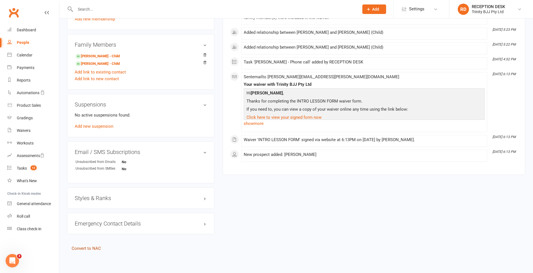
click at [95, 246] on link "Convert to NAC" at bounding box center [86, 248] width 29 height 5
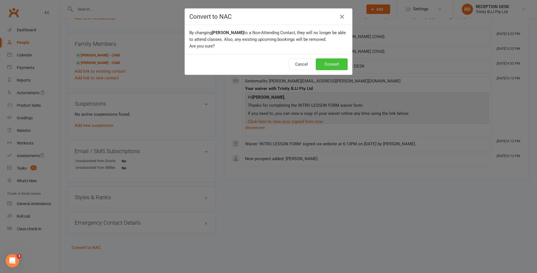
click at [334, 67] on button "Convert" at bounding box center [332, 64] width 32 height 12
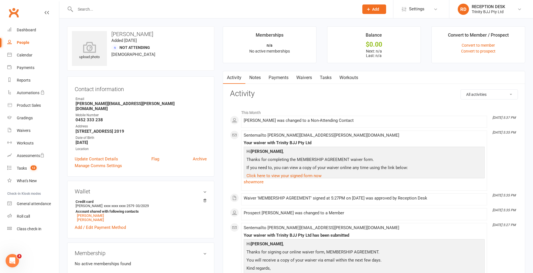
click at [25, 43] on div "People" at bounding box center [23, 42] width 13 height 4
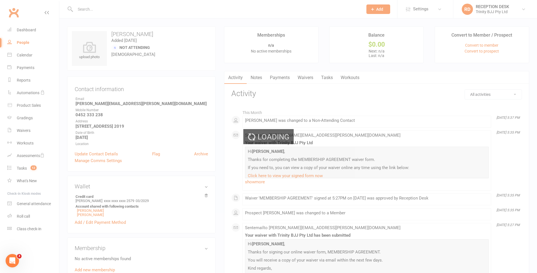
select select "100"
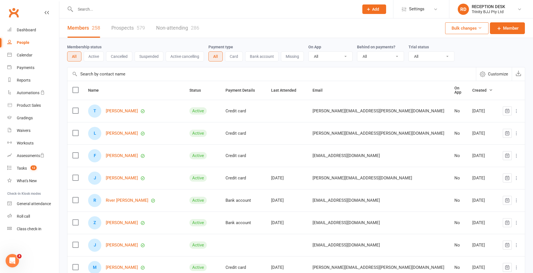
click at [131, 77] on input "text" at bounding box center [271, 73] width 408 height 13
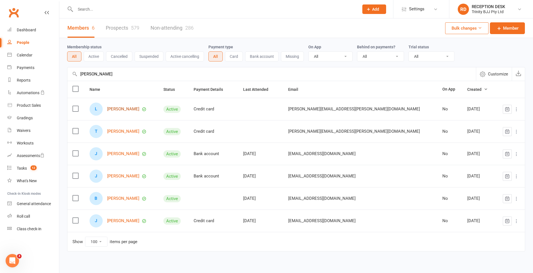
type input "[PERSON_NAME]"
click at [117, 111] on link "[PERSON_NAME]" at bounding box center [123, 109] width 32 height 5
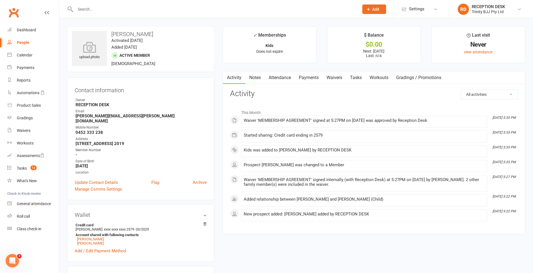
scroll to position [296, 0]
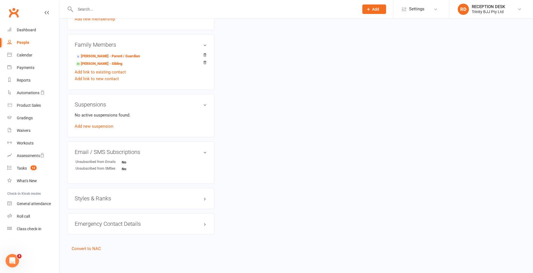
click at [100, 195] on h3 "Styles & Ranks" at bounding box center [141, 198] width 132 height 6
click at [99, 218] on link "Add new style" at bounding box center [88, 220] width 26 height 5
click at [96, 218] on link "Add new style" at bounding box center [88, 220] width 26 height 5
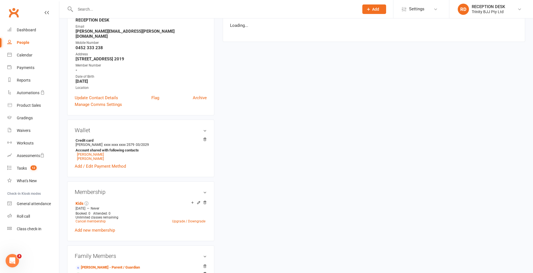
click at [92, 215] on div "Membership Kids [DATE] — Never Booked: 0 Attended: 0 Unlimited classes remainin…" at bounding box center [140, 211] width 147 height 60
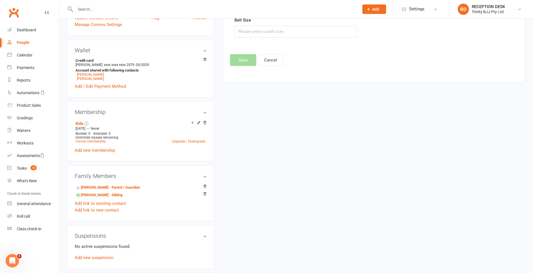
scroll to position [0, 0]
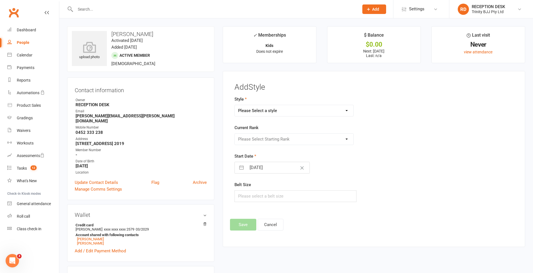
select select "3375"
select select "39734"
click at [248, 223] on button "Save" at bounding box center [243, 225] width 26 height 12
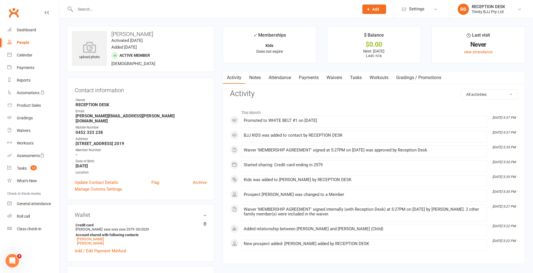
click at [29, 43] on div "People" at bounding box center [23, 42] width 13 height 4
select select "100"
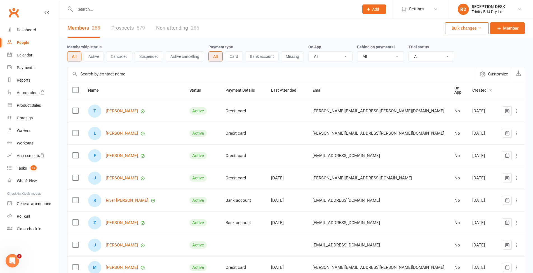
click at [128, 112] on div "T [PERSON_NAME]" at bounding box center [133, 111] width 91 height 13
click at [128, 109] on link "[PERSON_NAME]" at bounding box center [122, 111] width 32 height 5
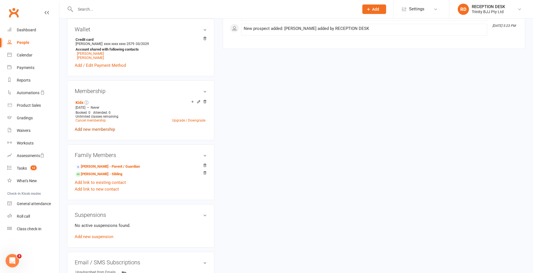
scroll to position [296, 0]
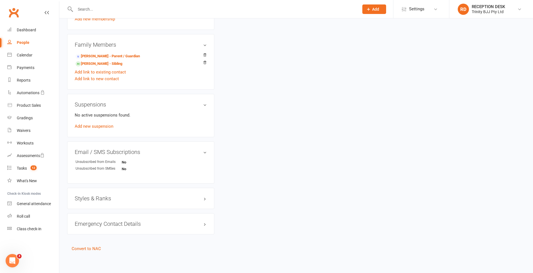
click at [104, 195] on h3 "Styles & Ranks" at bounding box center [141, 198] width 132 height 6
click at [88, 218] on link "Add new style" at bounding box center [88, 220] width 26 height 5
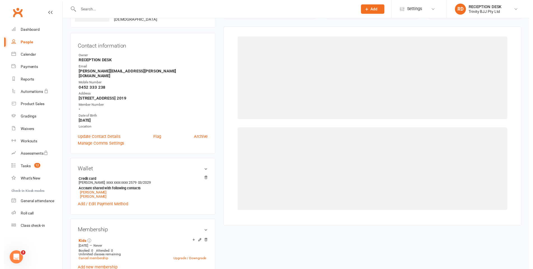
scroll to position [46, 0]
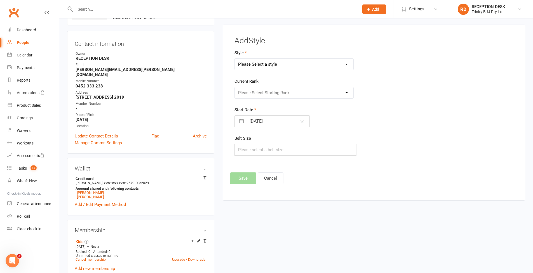
select select "3375"
select select "39733"
click at [250, 180] on button "Save" at bounding box center [243, 179] width 26 height 12
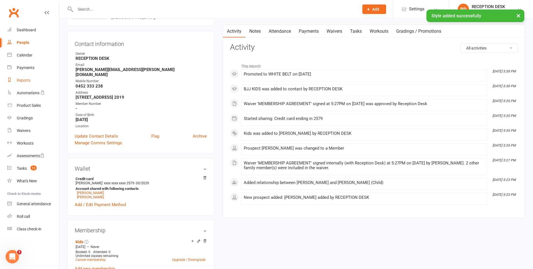
click at [27, 80] on div "Reports" at bounding box center [24, 80] width 14 height 4
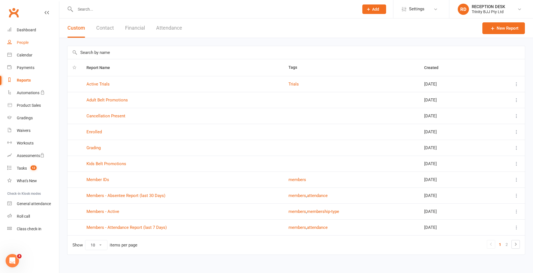
click at [27, 38] on link "People" at bounding box center [33, 42] width 52 height 13
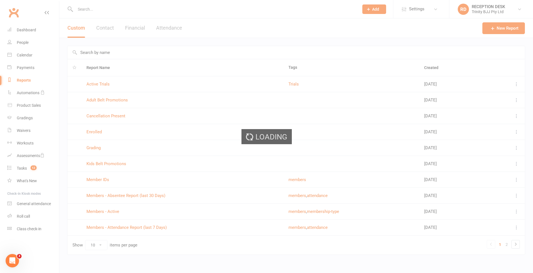
select select "100"
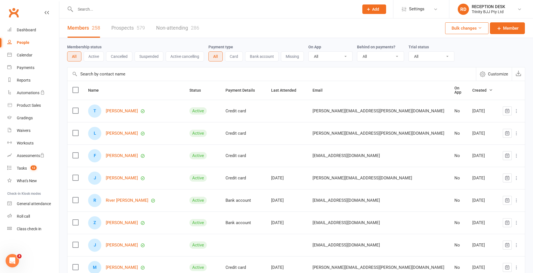
click at [99, 55] on button "Active" at bounding box center [94, 56] width 20 height 10
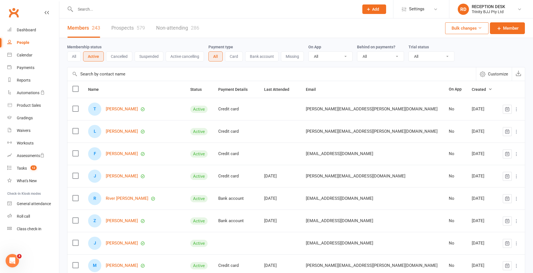
click at [151, 58] on button "Suspended" at bounding box center [149, 56] width 29 height 10
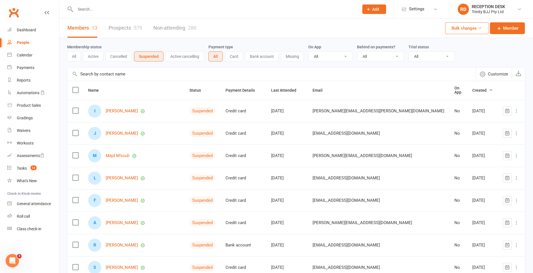
click at [96, 56] on button "Active" at bounding box center [93, 56] width 20 height 10
